Goal: Obtain resource: Download file/media

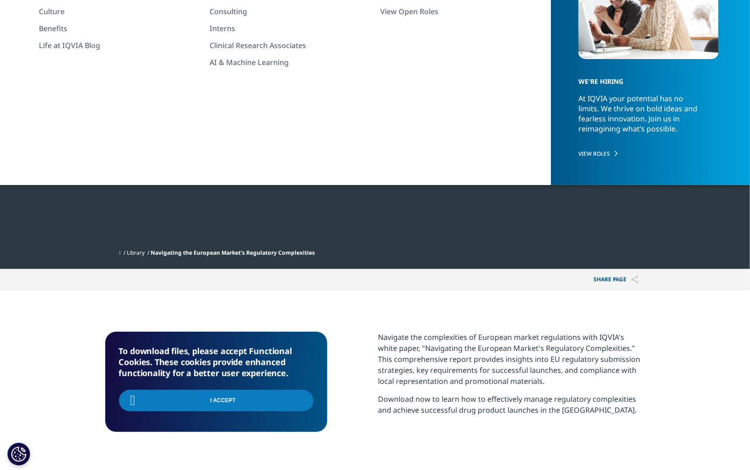
scroll to position [114, 540]
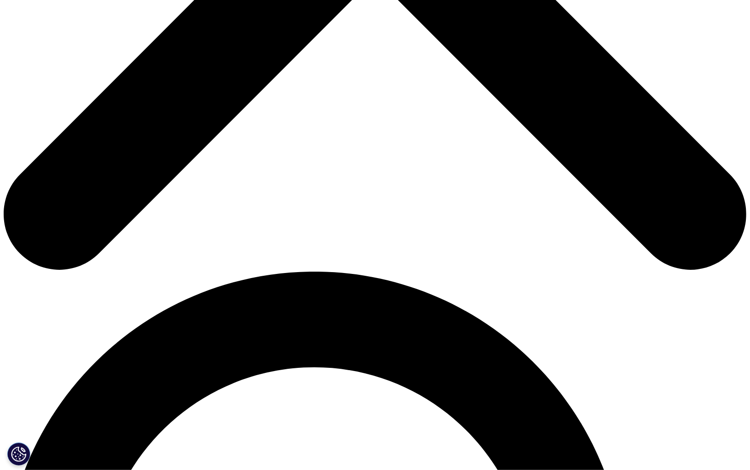
scroll to position [366, 0]
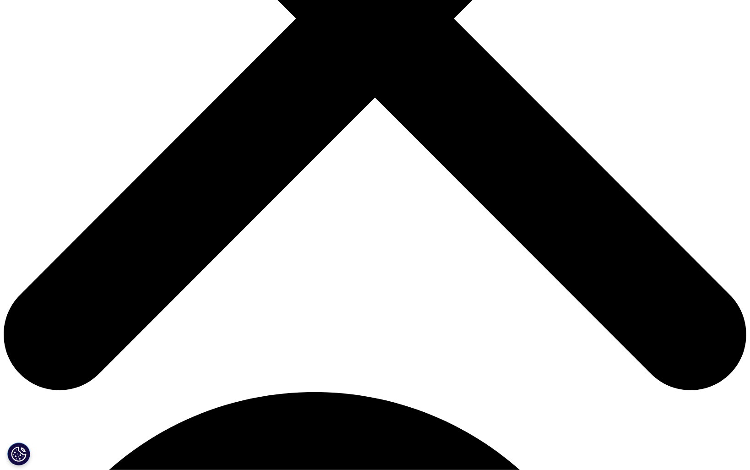
type input "Sandrine"
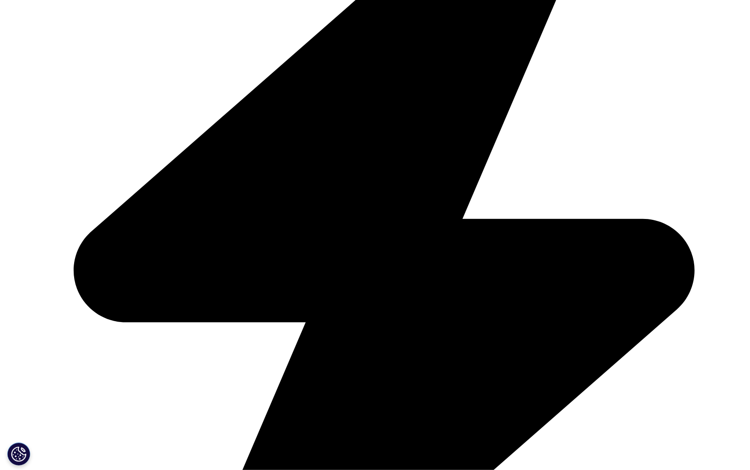
type input "Walker"
type input "sandrine.walker@boehringer-ingelheim.com"
type input "Boehringer Ingelheim"
select select "[GEOGRAPHIC_DATA]"
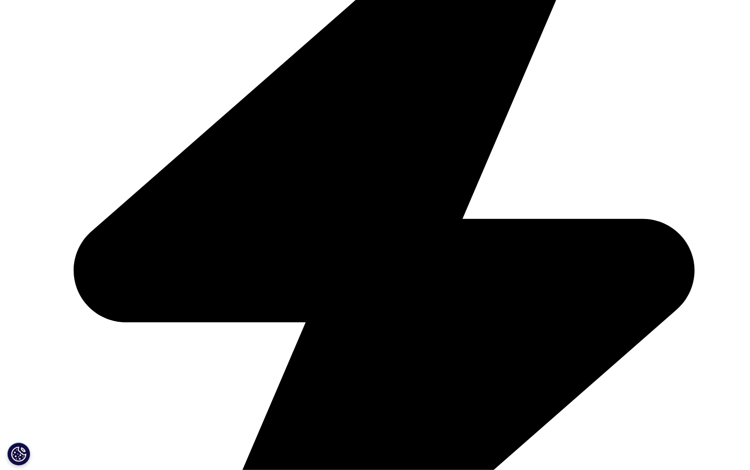
drag, startPoint x: 196, startPoint y: 246, endPoint x: 183, endPoint y: 248, distance: 13.5
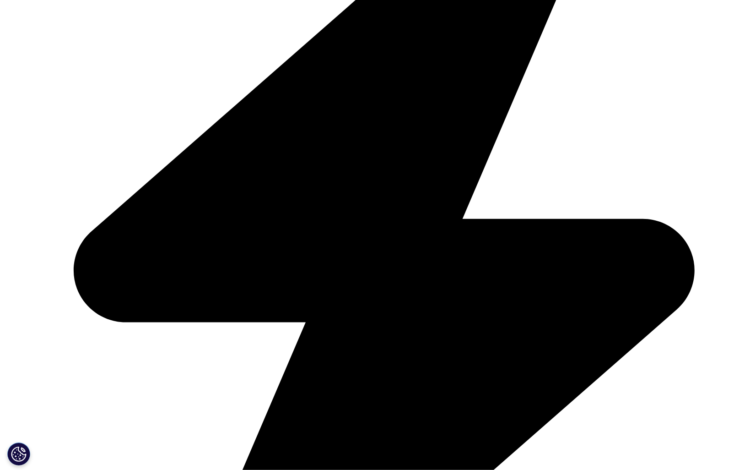
type input "sandrine.walker@gmx.de"
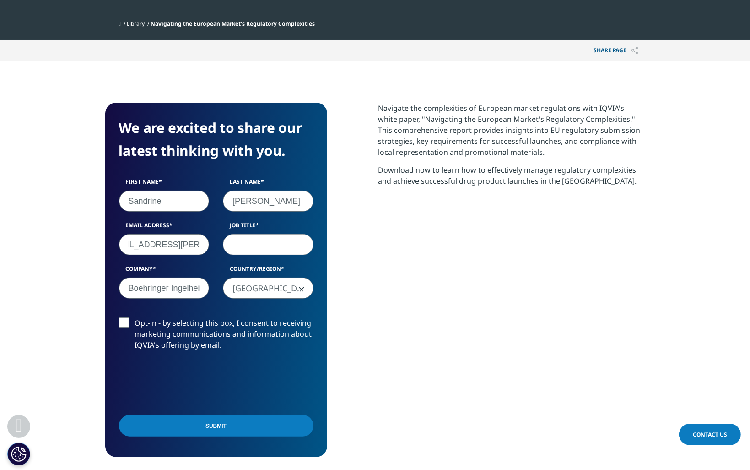
scroll to position [0, 0]
click at [356, 245] on div "We are excited to share our latest thinking with you. First Name Sandrine Last …" at bounding box center [375, 280] width 540 height 354
click at [280, 239] on input "Job Title" at bounding box center [268, 244] width 91 height 21
type input "Validation Expert"
click at [227, 429] on input "Submit" at bounding box center [216, 426] width 195 height 22
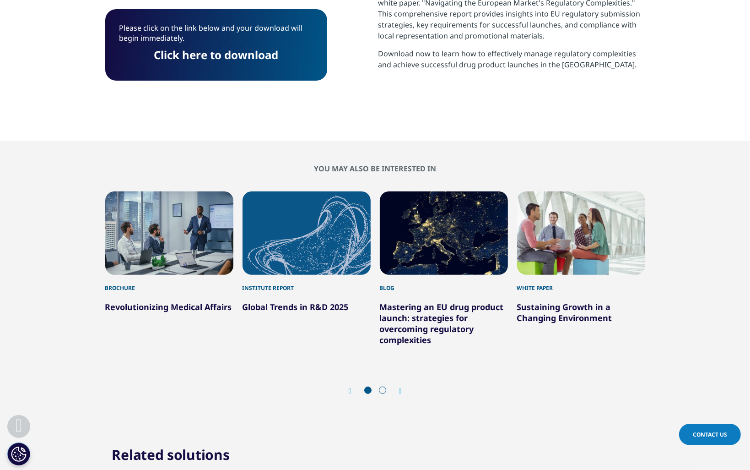
scroll to position [5, 5]
